Goal: Information Seeking & Learning: Check status

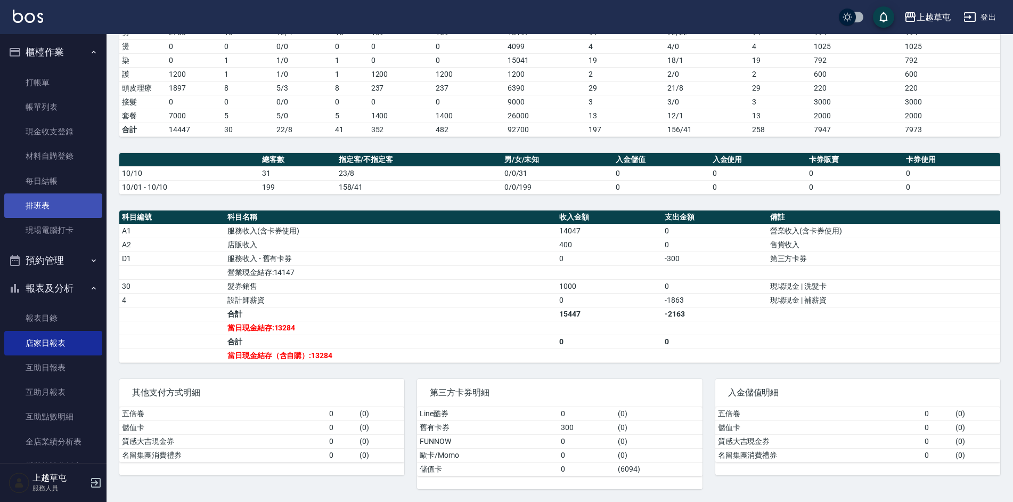
scroll to position [159, 0]
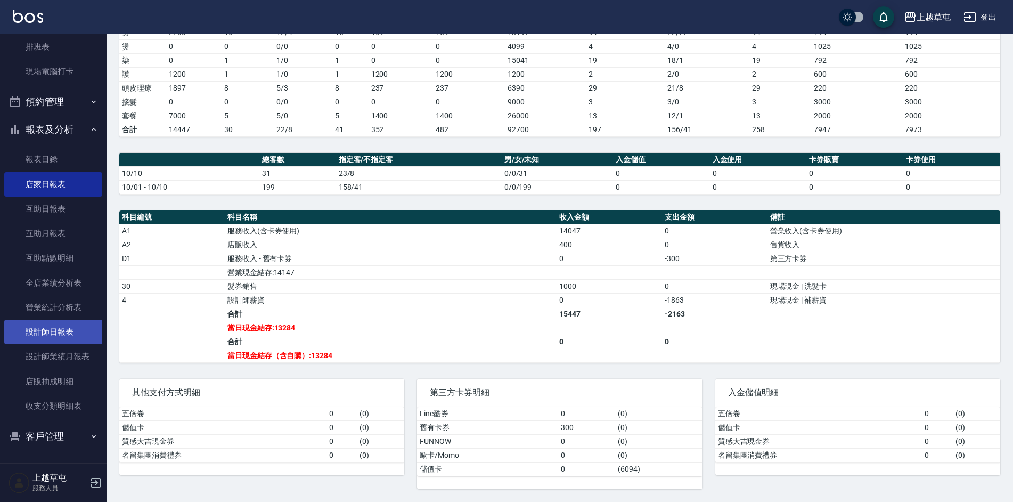
click at [67, 327] on link "設計師日報表" at bounding box center [53, 332] width 98 height 24
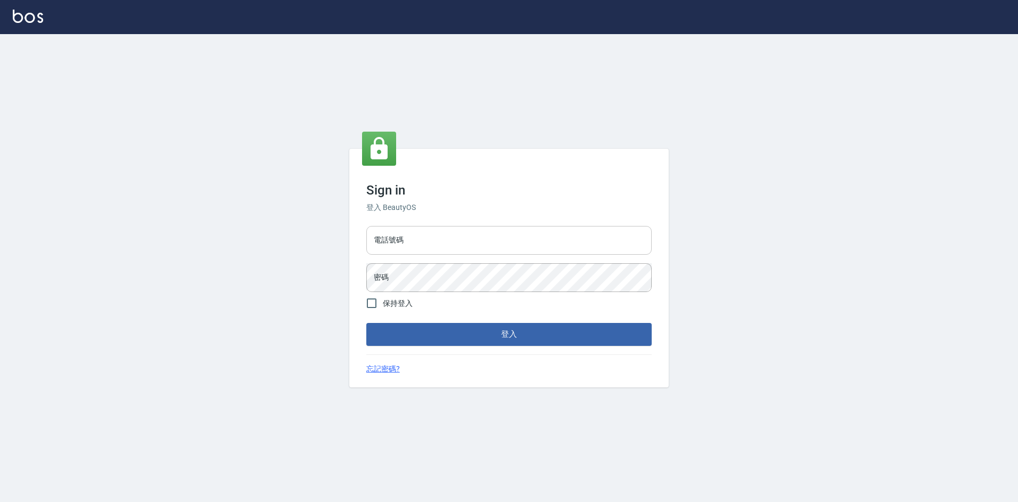
click at [425, 235] on input "電話號碼" at bounding box center [508, 240] width 285 height 29
type input "2380118"
click at [366, 323] on button "登入" at bounding box center [508, 334] width 285 height 22
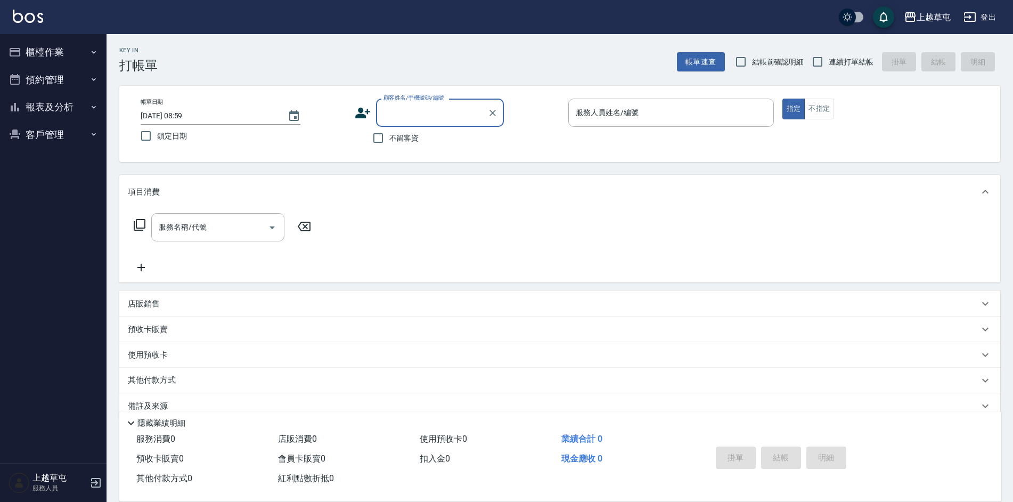
click at [65, 105] on button "報表及分析" at bounding box center [53, 107] width 98 height 28
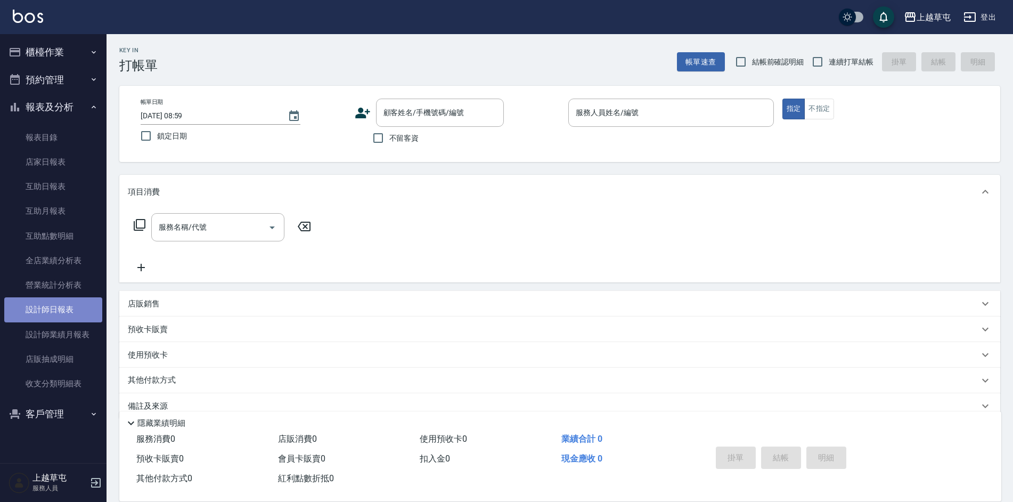
click at [62, 316] on link "設計師日報表" at bounding box center [53, 309] width 98 height 24
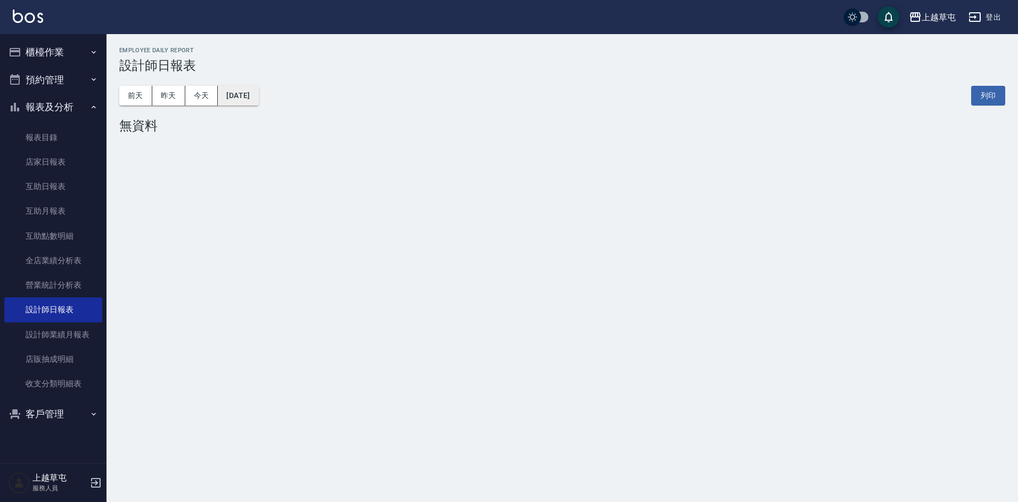
click at [258, 92] on button "[DATE]" at bounding box center [238, 96] width 40 height 20
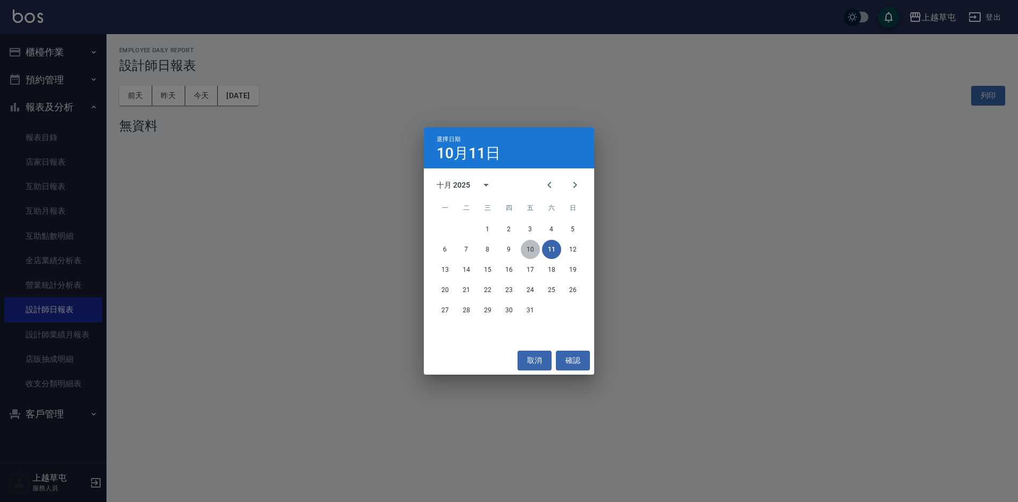
click at [530, 244] on button "10" at bounding box center [530, 249] width 19 height 19
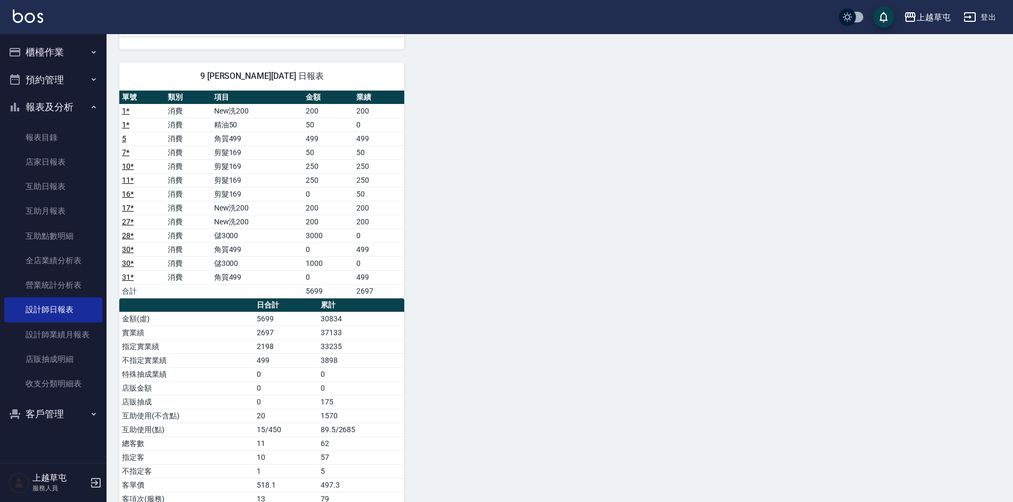
scroll to position [721, 0]
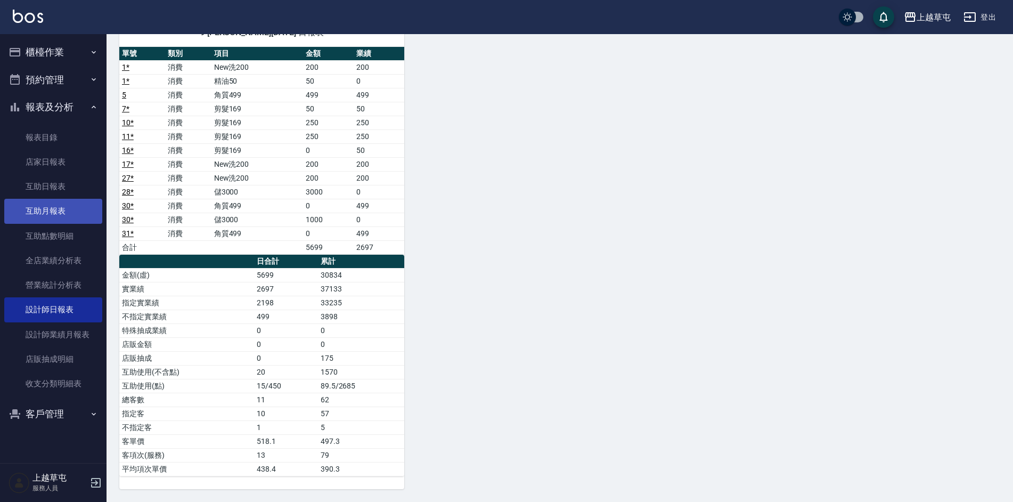
click at [57, 211] on link "互助月報表" at bounding box center [53, 211] width 98 height 24
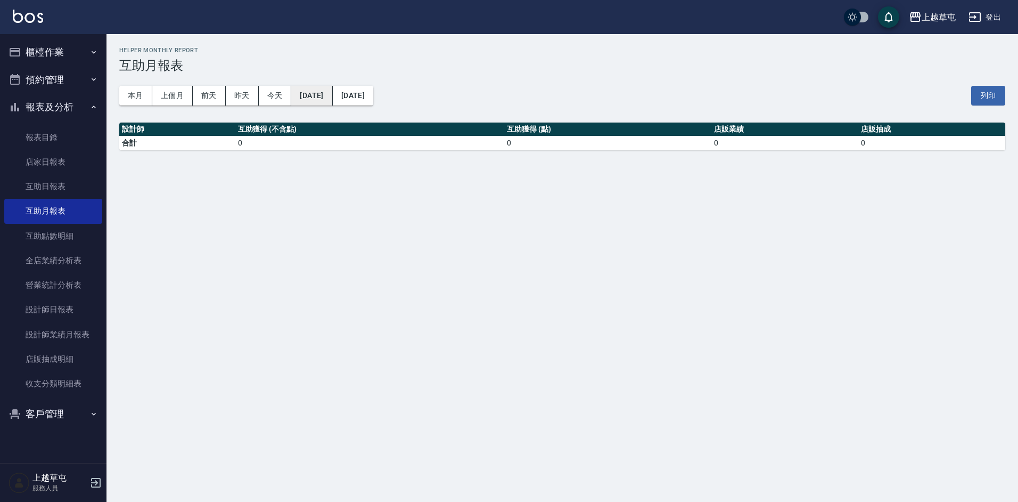
click at [332, 93] on button "[DATE]" at bounding box center [311, 96] width 41 height 20
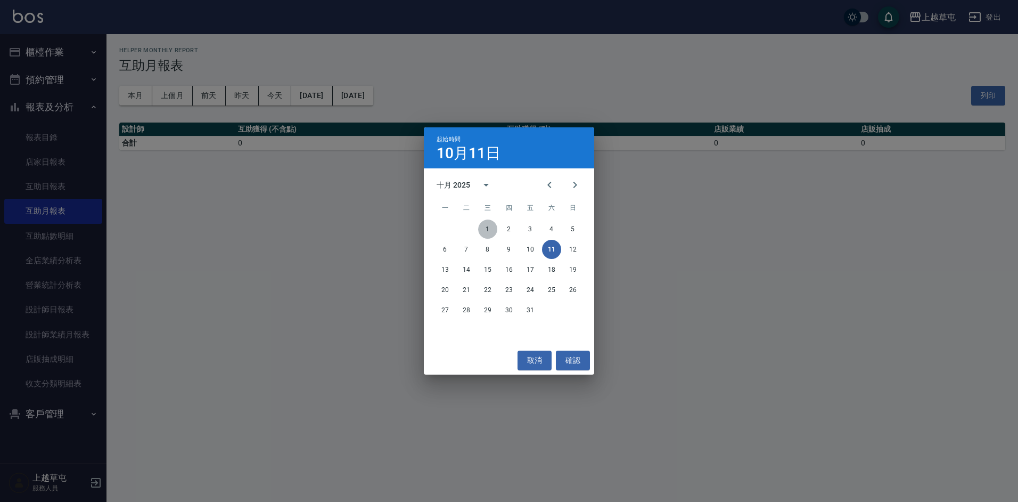
click at [486, 228] on button "1" at bounding box center [487, 228] width 19 height 19
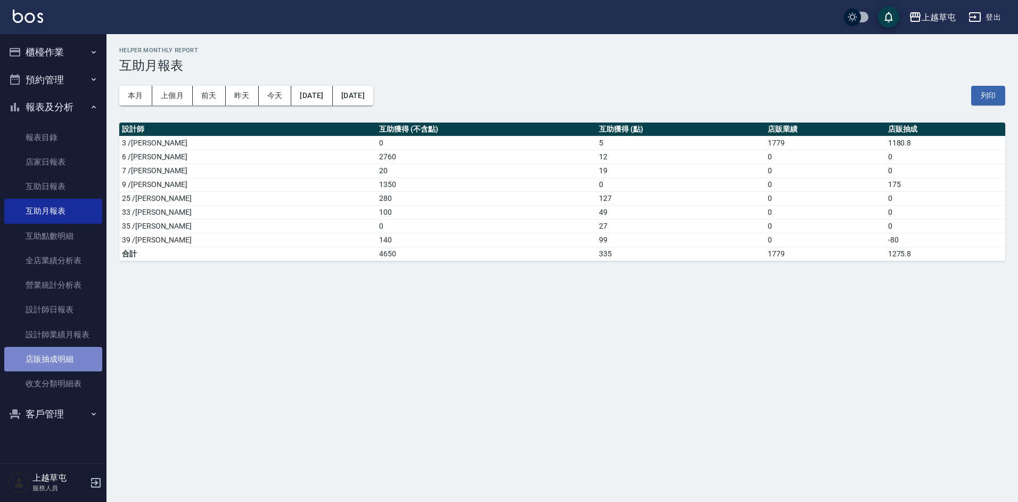
click at [68, 355] on link "店販抽成明細" at bounding box center [53, 359] width 98 height 24
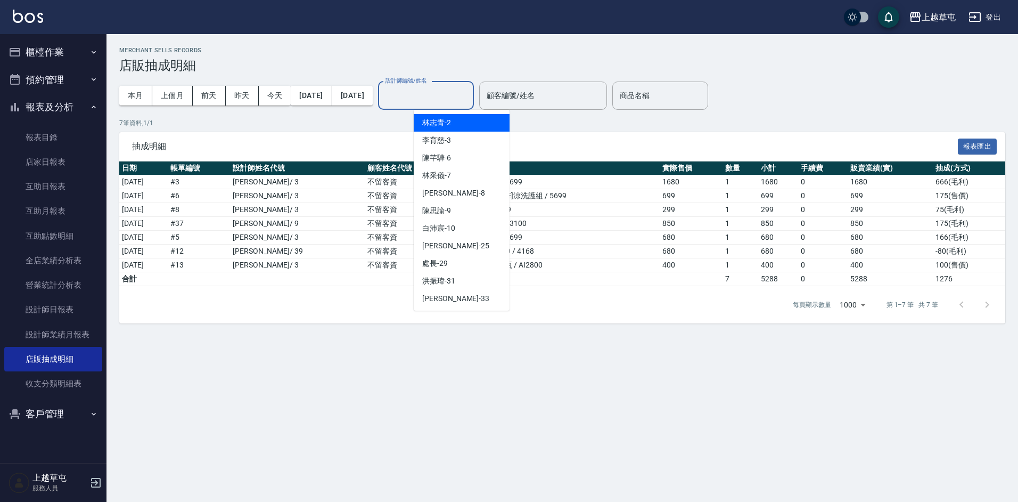
click at [469, 96] on input "設計師編號/姓名" at bounding box center [426, 95] width 86 height 19
click at [445, 138] on span "李育慈 -3" at bounding box center [436, 140] width 29 height 11
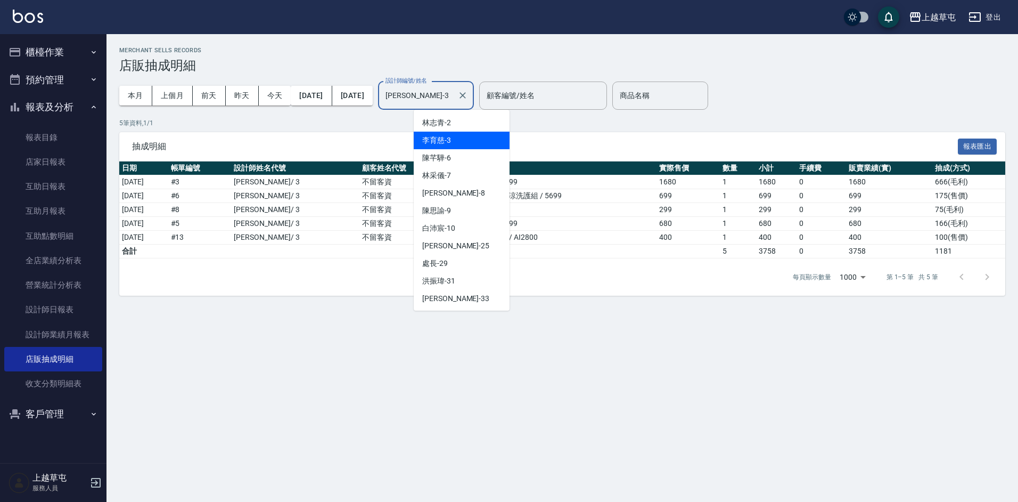
click at [453, 101] on input "李育慈-3" at bounding box center [418, 95] width 70 height 19
click at [450, 156] on span "陳芊驊 -6" at bounding box center [436, 157] width 29 height 11
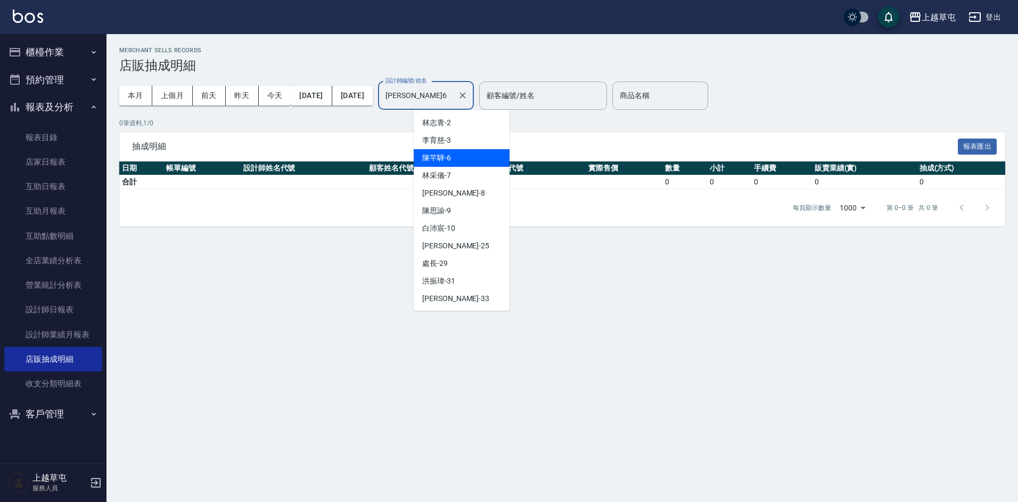
click at [453, 99] on input "陳芊驊-6" at bounding box center [418, 95] width 70 height 19
click at [455, 174] on div "林采儀 -7" at bounding box center [462, 176] width 96 height 18
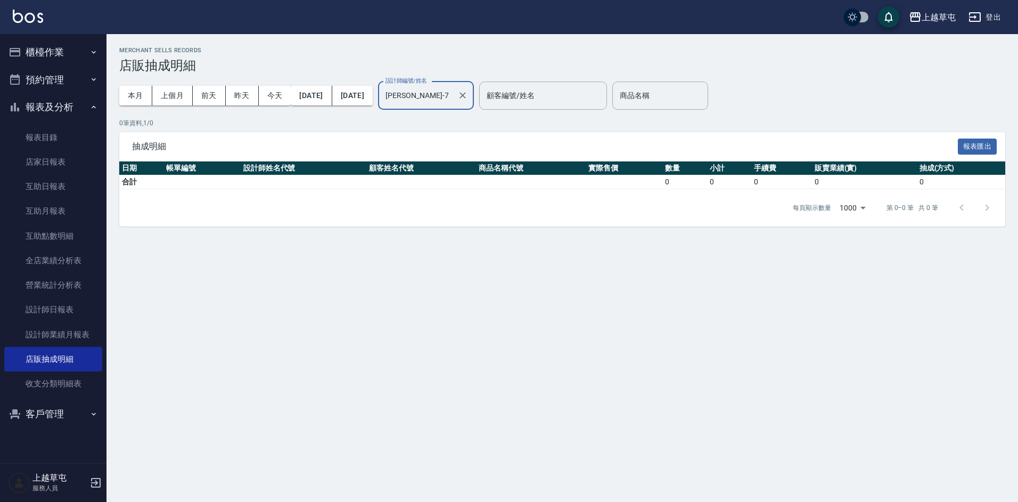
click at [453, 101] on input "林采儀-7" at bounding box center [418, 95] width 70 height 19
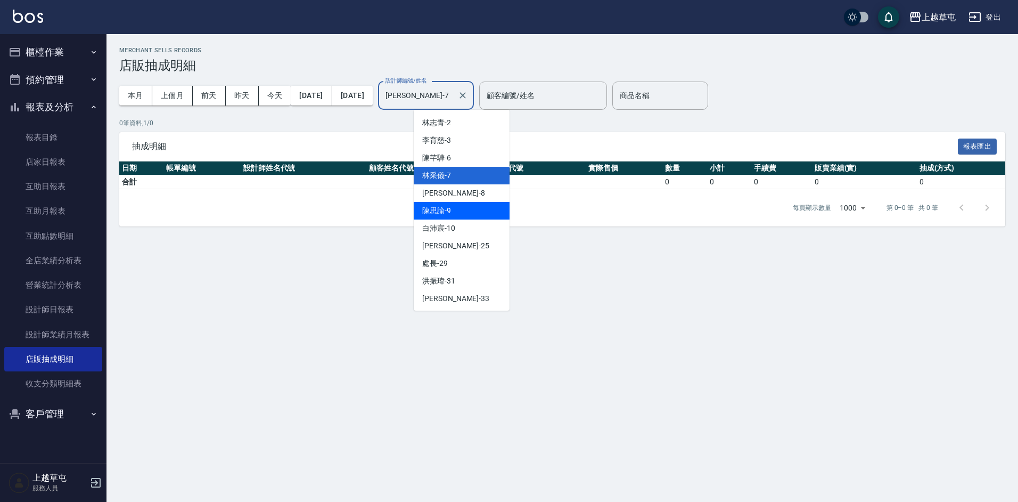
click at [455, 208] on div "陳思諭 -9" at bounding box center [462, 211] width 96 height 18
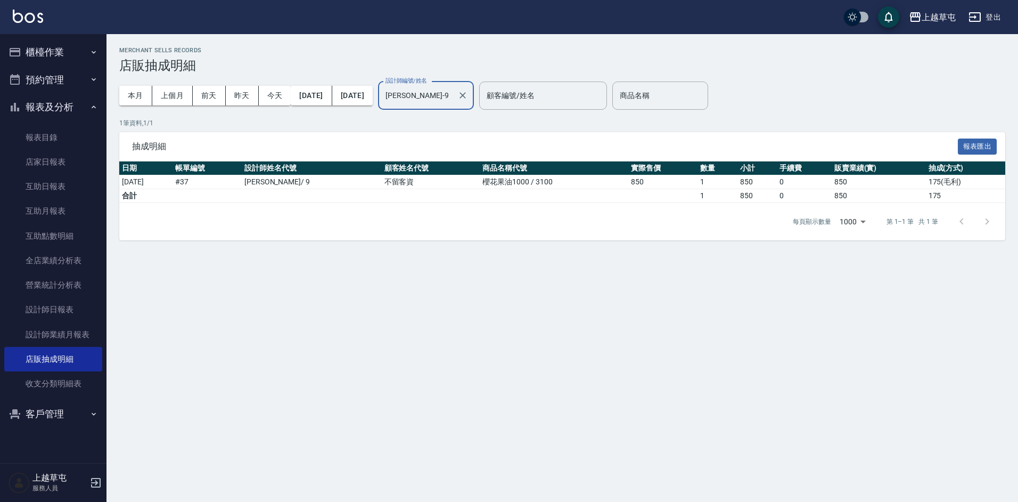
click at [453, 98] on input "陳思諭-9" at bounding box center [418, 95] width 70 height 19
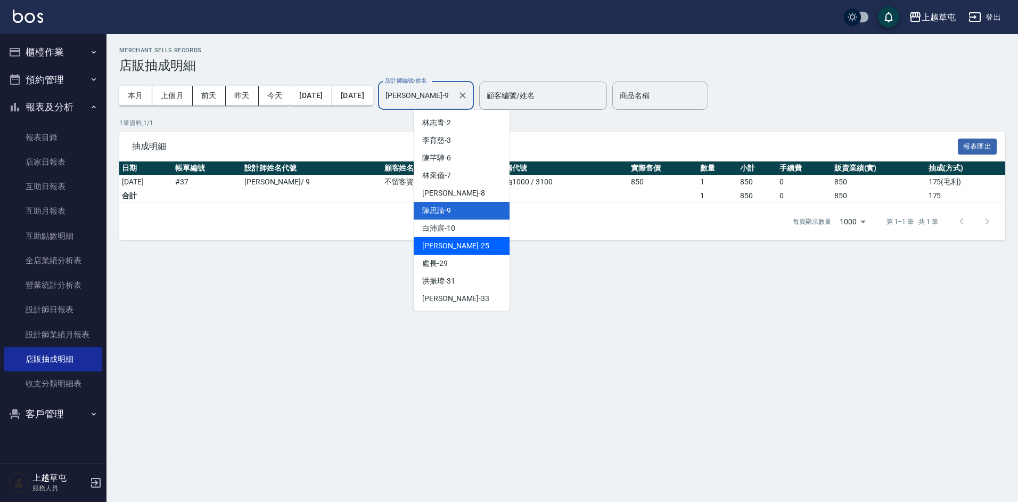
scroll to position [107, 0]
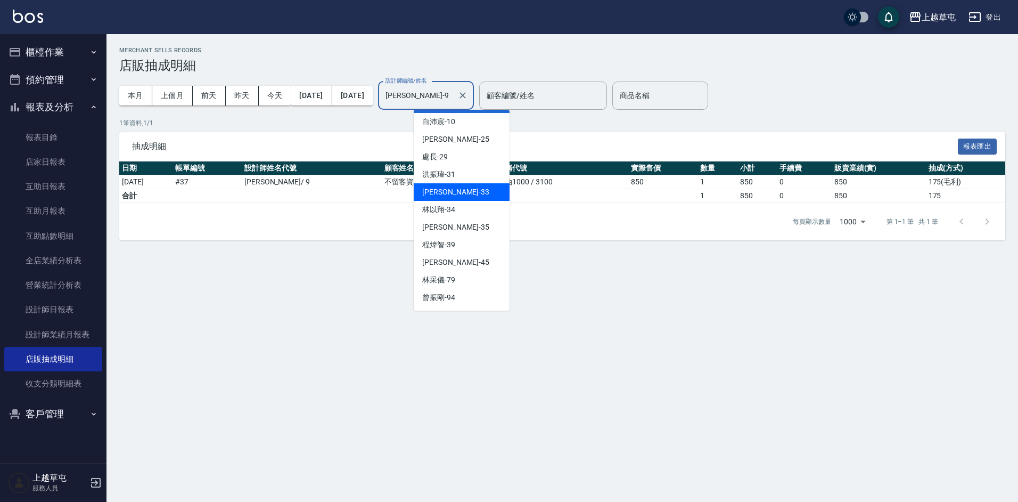
click at [448, 190] on span "蔣采靜 -33" at bounding box center [455, 191] width 67 height 11
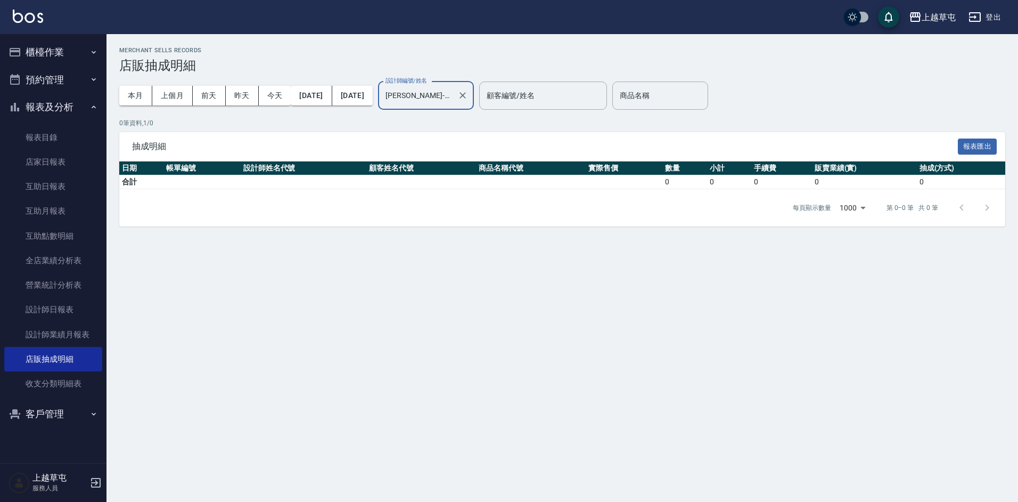
click at [453, 103] on input "蔣采靜-33" at bounding box center [418, 95] width 70 height 19
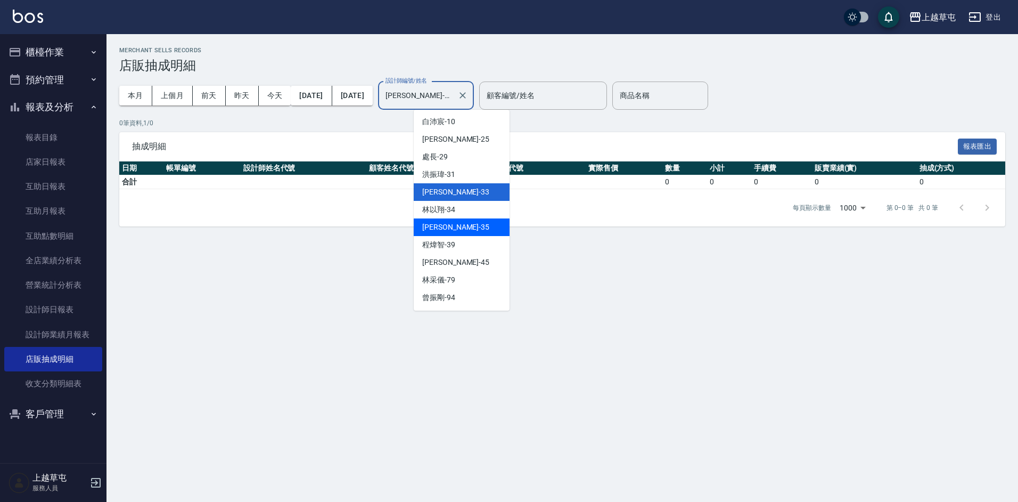
click at [447, 222] on span "林彥柏 -35" at bounding box center [455, 227] width 67 height 11
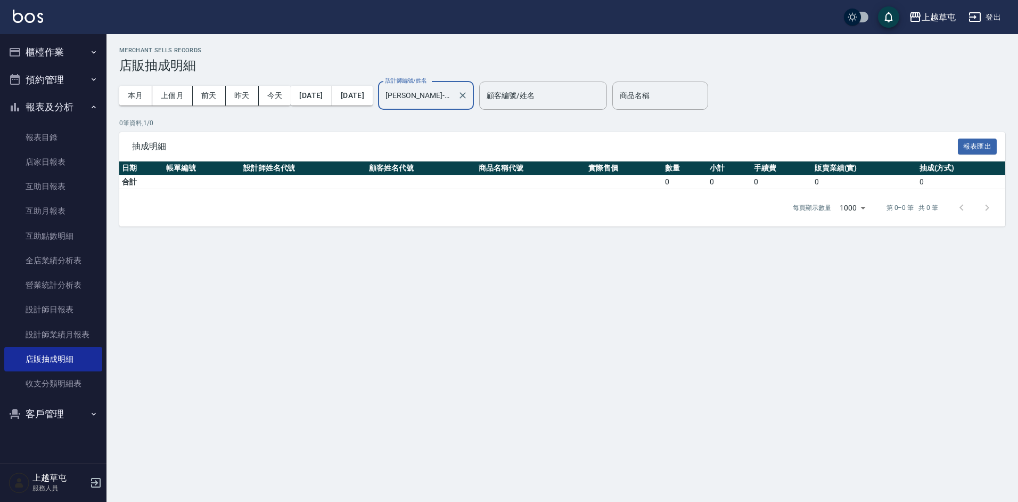
click at [453, 89] on input "林彥柏-35" at bounding box center [418, 95] width 70 height 19
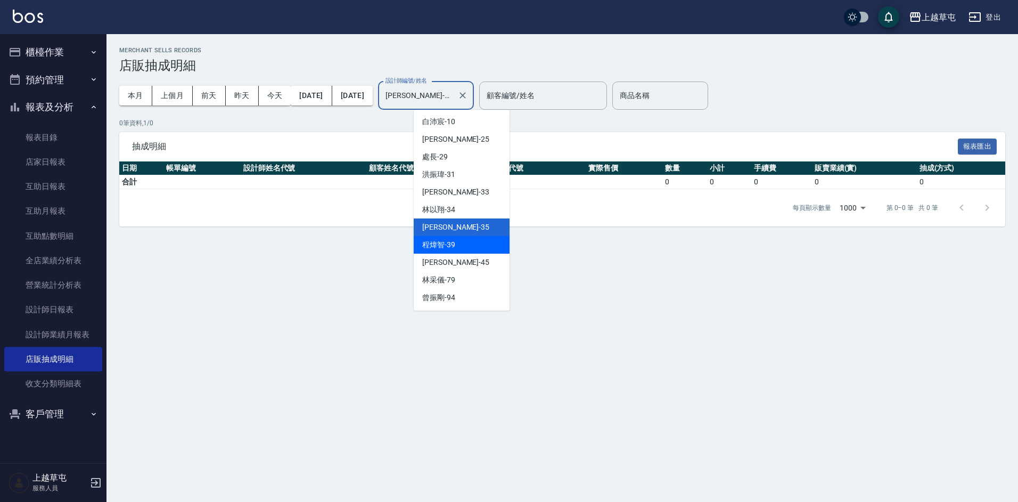
click at [449, 245] on span "程煒智 -39" at bounding box center [438, 244] width 33 height 11
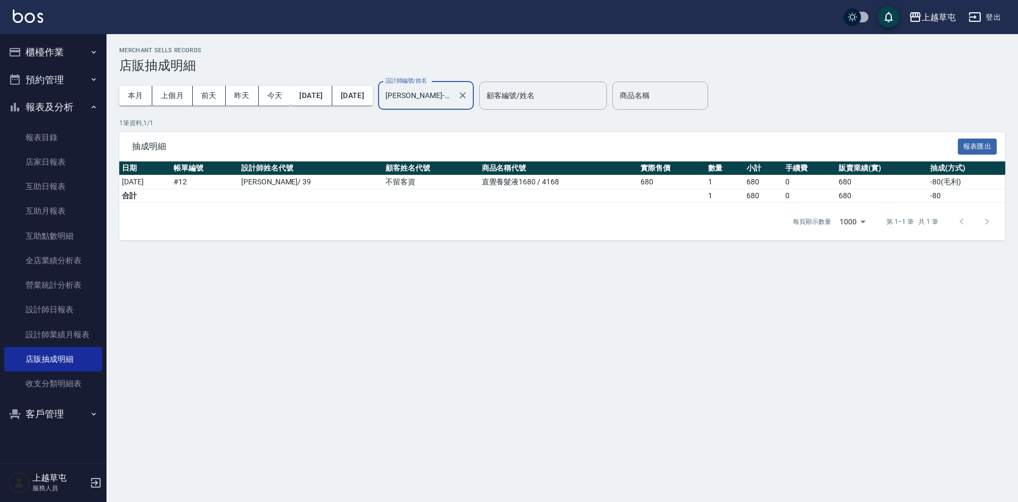
click at [447, 100] on input "程煒智-39" at bounding box center [418, 95] width 70 height 19
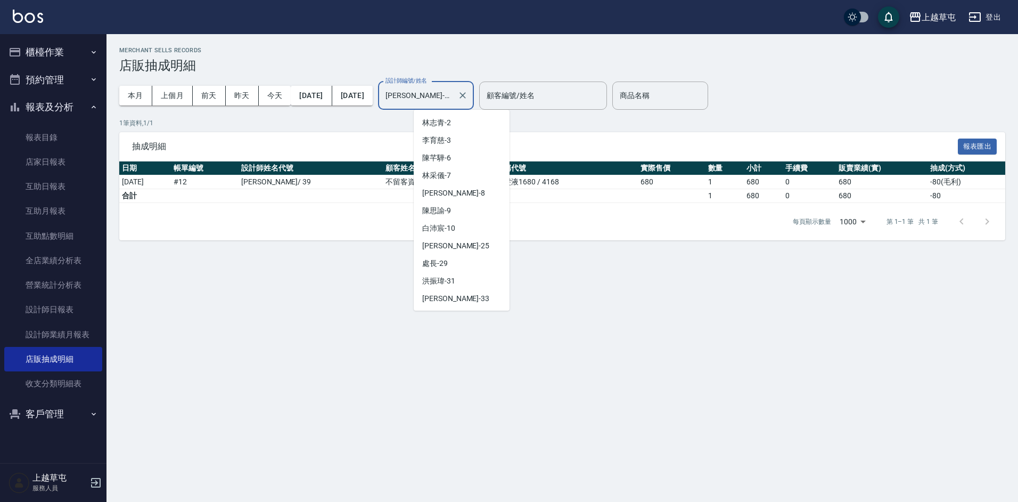
scroll to position [50, 0]
click at [447, 100] on input "程煒智-39" at bounding box center [418, 95] width 70 height 19
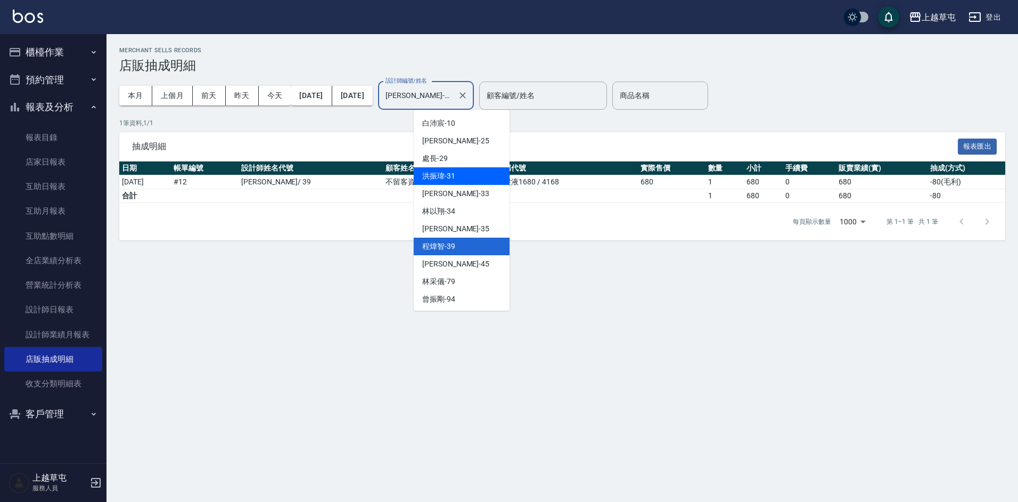
scroll to position [107, 0]
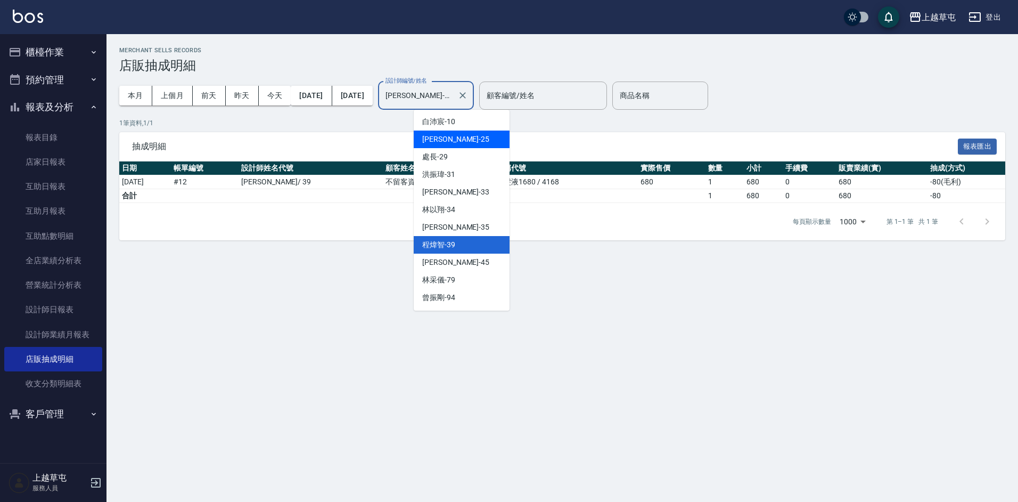
click at [446, 145] on div "吳芷欣 -25" at bounding box center [462, 139] width 96 height 18
type input "吳芷欣-25"
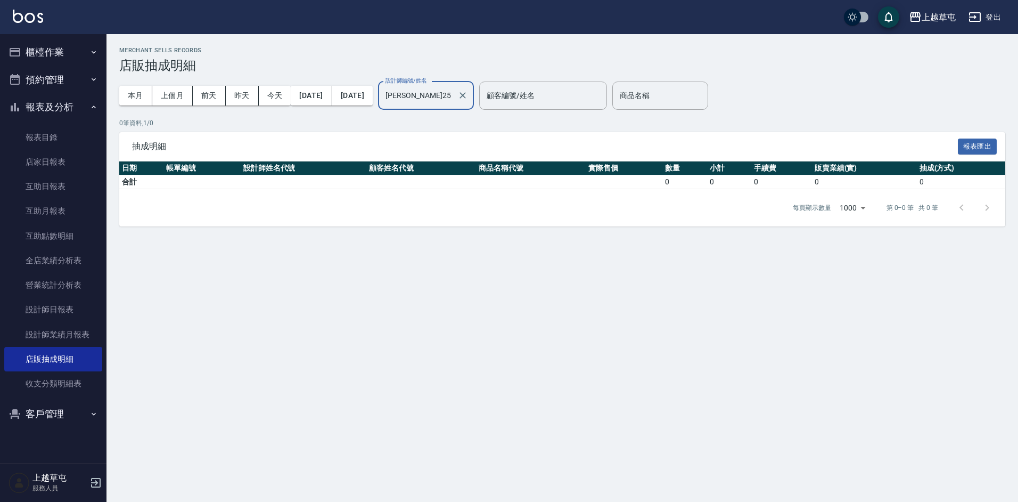
click at [453, 102] on input "吳芷欣-25" at bounding box center [418, 95] width 70 height 19
